Goal: Use online tool/utility: Use online tool/utility

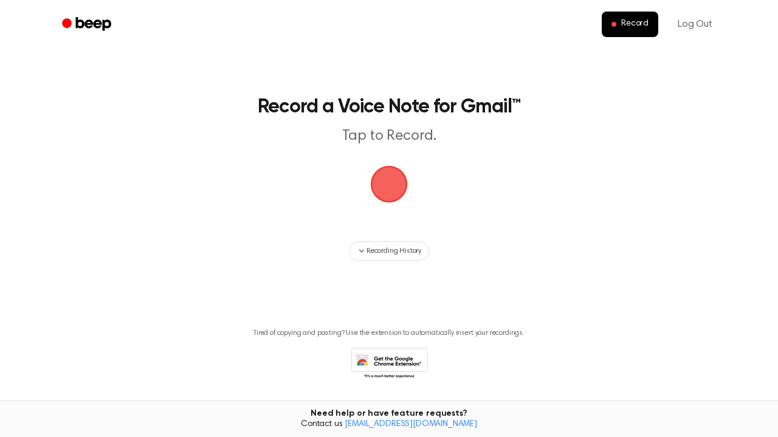
click at [377, 178] on span "button" at bounding box center [388, 184] width 57 height 57
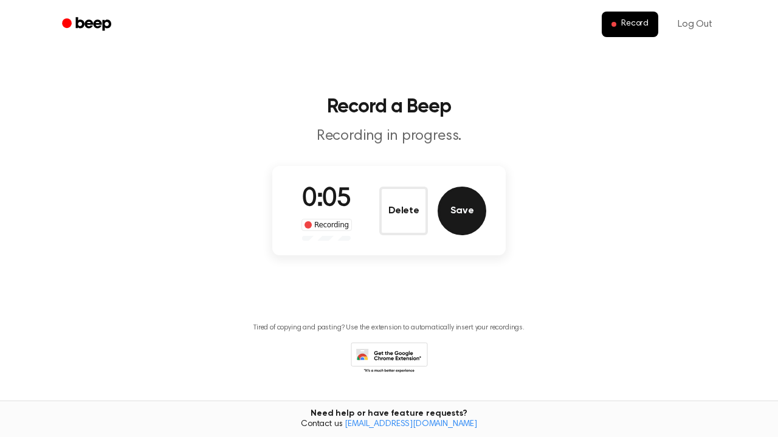
click at [458, 207] on button "Save" at bounding box center [462, 211] width 49 height 49
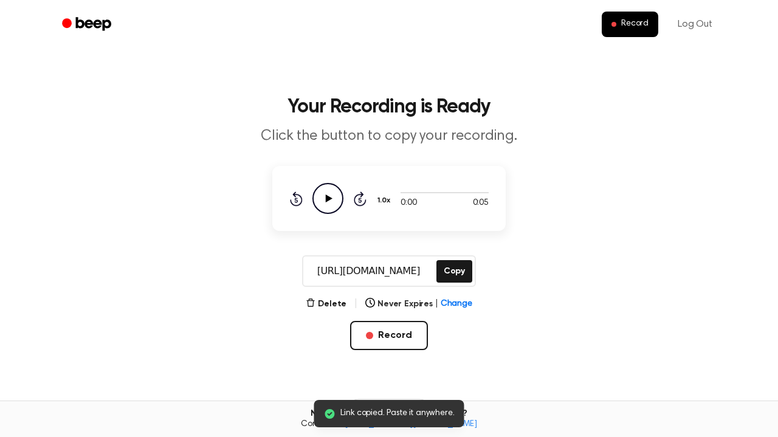
click at [325, 201] on icon "Play Audio" at bounding box center [327, 198] width 31 height 31
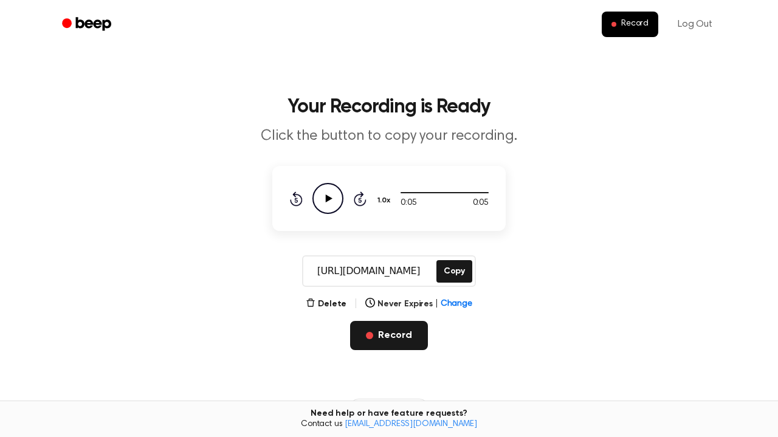
click at [395, 345] on button "Record" at bounding box center [388, 335] width 77 height 29
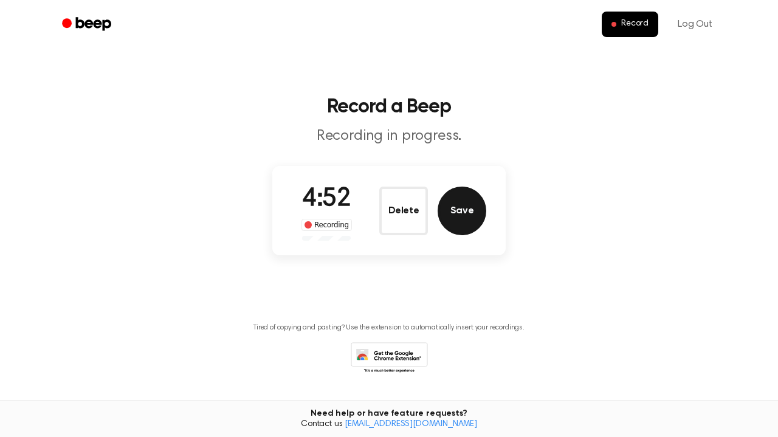
click at [467, 202] on button "Save" at bounding box center [462, 211] width 49 height 49
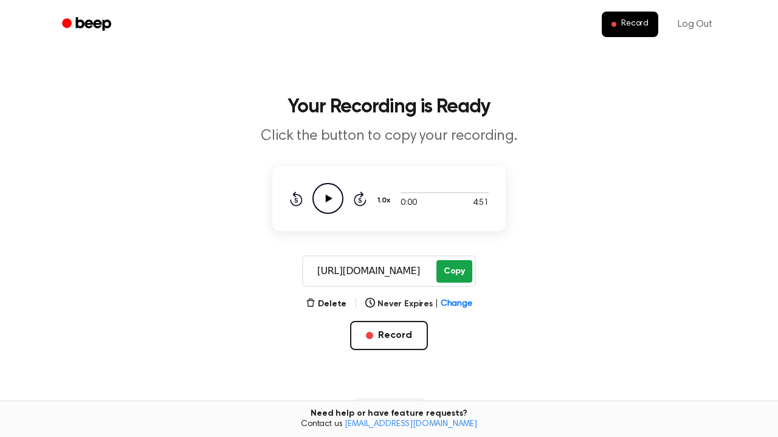
click at [460, 270] on button "Copy" at bounding box center [454, 271] width 36 height 22
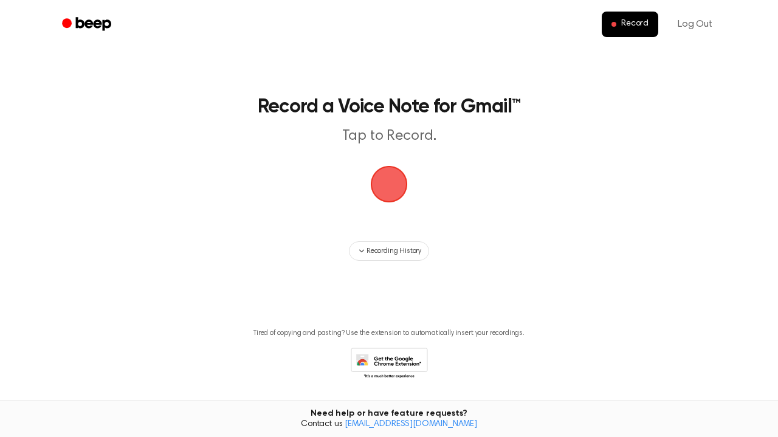
click at [391, 180] on span "button" at bounding box center [389, 184] width 34 height 34
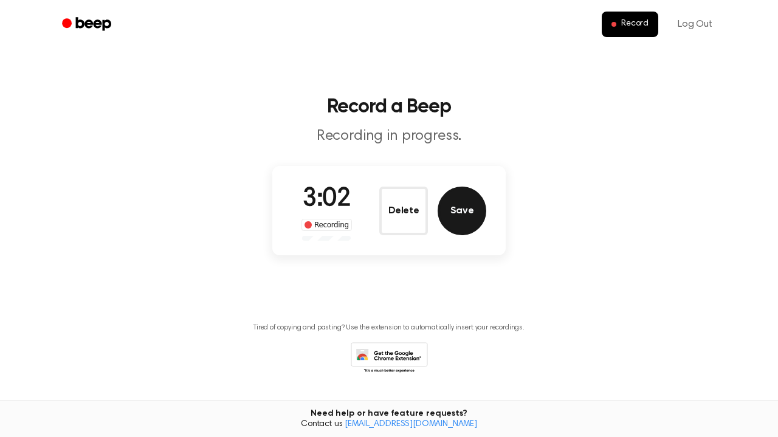
click at [461, 204] on button "Save" at bounding box center [462, 211] width 49 height 49
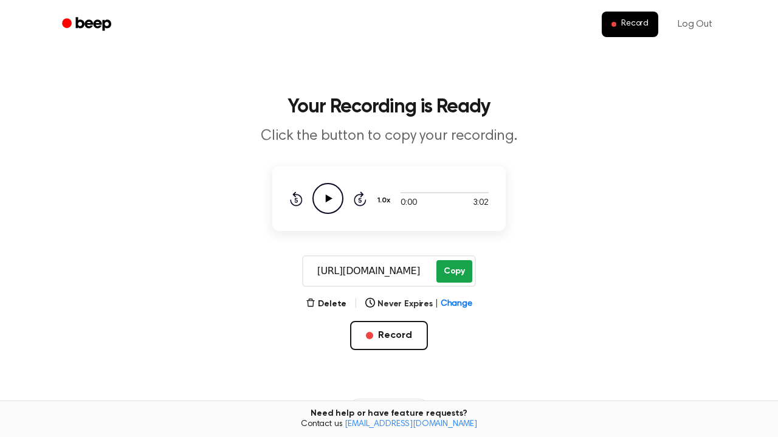
click at [455, 276] on button "Copy" at bounding box center [454, 271] width 36 height 22
